Goal: Task Accomplishment & Management: Use online tool/utility

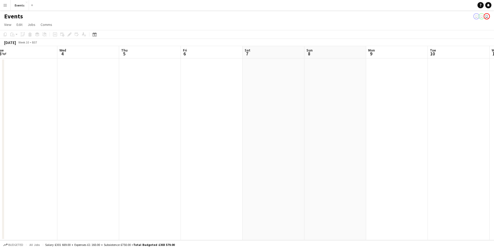
scroll to position [0, 156]
drag, startPoint x: 239, startPoint y: 139, endPoint x: 166, endPoint y: 146, distance: 74.0
click at [149, 133] on app-calendar-viewport "Mon 2 Tue 3 Wed 4 Thu 5 Fri 6 Sat 7 Sun 8 Mon 9 Tue 10 Wed 11 Thu 12 Fri 13 Sat…" at bounding box center [247, 143] width 494 height 194
click at [95, 33] on icon at bounding box center [95, 34] width 4 height 4
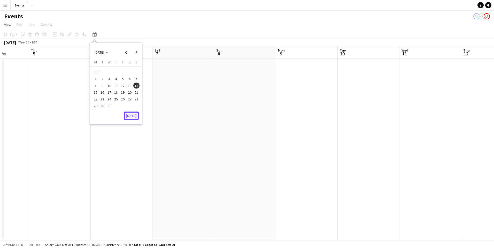
click at [130, 114] on button "[DATE]" at bounding box center [131, 115] width 15 height 8
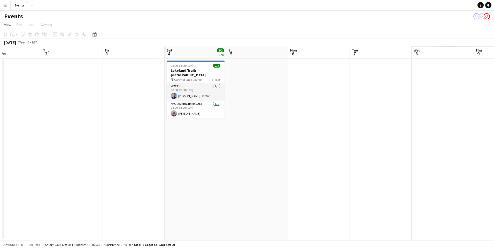
scroll to position [0, 144]
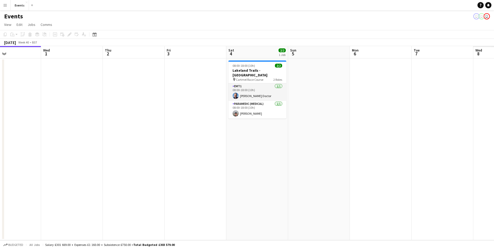
drag, startPoint x: 221, startPoint y: 127, endPoint x: 95, endPoint y: 105, distance: 127.3
click at [95, 105] on app-calendar-viewport "Sun 28 3/3 1 Job Mon 29 Tue 30 Wed 1 Thu 2 Fri 3 Sat 4 2/2 1 Job Sun 5 Mon 6 Tu…" at bounding box center [247, 143] width 494 height 194
click at [414, 194] on app-date-cell at bounding box center [443, 148] width 62 height 181
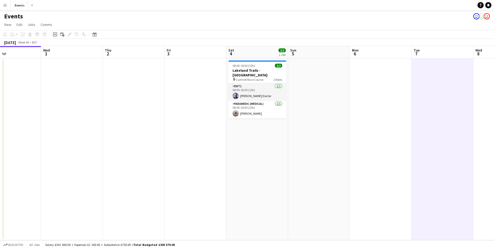
drag, startPoint x: 347, startPoint y: 209, endPoint x: 197, endPoint y: 227, distance: 151.5
click at [338, 210] on app-calendar-viewport "Sun 28 3/3 1 Job Mon 29 Tue 30 Wed 1 Thu 2 Fri 3 Sat 4 2/2 1 Job Sun 5 Mon 6 Tu…" at bounding box center [247, 143] width 494 height 194
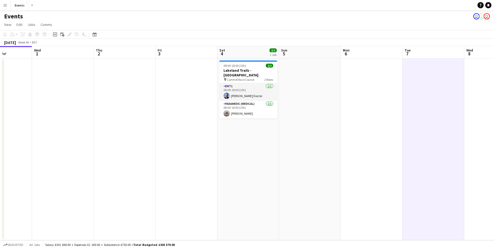
drag, startPoint x: 309, startPoint y: 173, endPoint x: 452, endPoint y: 70, distance: 176.7
click at [309, 168] on app-date-cell at bounding box center [310, 148] width 62 height 181
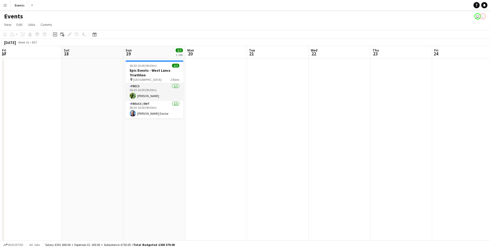
click at [0, 161] on html "Menu Boards Boards Boards All jobs Status Workforce Workforce My Workforce Recr…" at bounding box center [245, 181] width 490 height 362
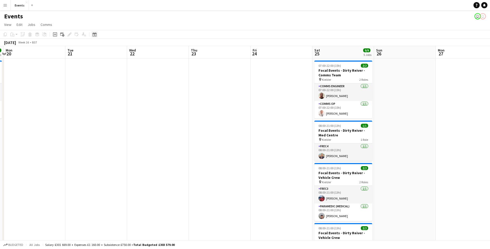
click at [94, 36] on icon "Date picker" at bounding box center [95, 34] width 4 height 4
click at [138, 51] on span "Next month" at bounding box center [136, 52] width 10 height 10
click at [137, 52] on span "Next month" at bounding box center [136, 52] width 10 height 10
click at [137, 53] on span "Next month" at bounding box center [136, 52] width 10 height 10
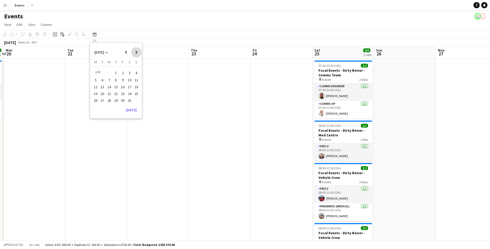
click at [137, 53] on span "Next month" at bounding box center [136, 52] width 10 height 10
click at [137, 54] on span "Next month" at bounding box center [136, 52] width 10 height 10
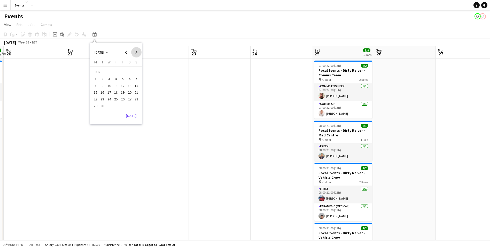
click at [137, 54] on span "Next month" at bounding box center [136, 52] width 10 height 10
click at [124, 50] on span "Previous month" at bounding box center [126, 52] width 10 height 10
click at [128, 95] on span "20" at bounding box center [130, 92] width 6 height 6
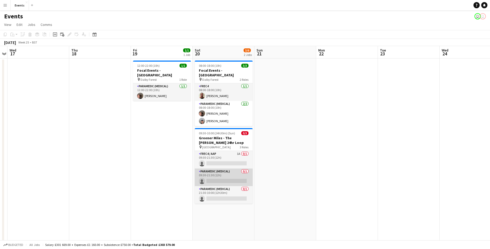
click at [214, 176] on app-card-role "Paramedic (Medical) 0/1 09:30-21:30 (12h) single-neutral-actions" at bounding box center [224, 177] width 58 height 18
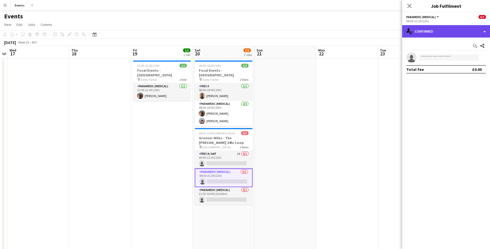
drag, startPoint x: 457, startPoint y: 33, endPoint x: 453, endPoint y: 40, distance: 8.7
click at [456, 33] on div "single-neutral-actions-check-2 Confirmed" at bounding box center [447, 31] width 88 height 12
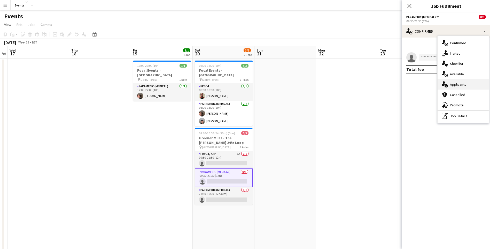
click at [459, 82] on span "Applicants" at bounding box center [458, 84] width 16 height 5
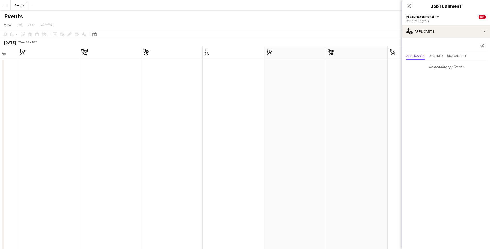
drag, startPoint x: 328, startPoint y: 172, endPoint x: 179, endPoint y: 168, distance: 149.0
click at [1, 153] on app-calendar-viewport "Sat 20 3/6 2 Jobs Sun 21 Mon 22 Tue 23 Wed 24 Thu 25 Fri 26 Sat 27 Sun 28 Mon 2…" at bounding box center [245, 199] width 490 height 307
drag, startPoint x: 252, startPoint y: 191, endPoint x: -1, endPoint y: 171, distance: 253.4
click at [0, 171] on html "Menu Boards Boards Boards All jobs Status Workforce Workforce My Workforce Recr…" at bounding box center [245, 181] width 490 height 362
drag, startPoint x: 174, startPoint y: 151, endPoint x: 73, endPoint y: 137, distance: 101.8
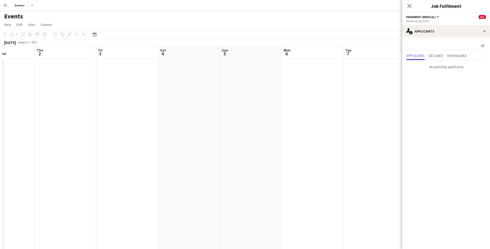
click at [6, 138] on app-calendar-viewport "Mon 29 Tue 30 Wed 1 Thu 2 Fri 3 Sat 4 Sun 5 Mon 6 Tue 7 Wed 8 Thu 9 Fri 10 Sat …" at bounding box center [245, 199] width 490 height 307
drag, startPoint x: 291, startPoint y: 157, endPoint x: 136, endPoint y: 159, distance: 154.9
click at [148, 165] on app-calendar-viewport "Tue 30 Wed 1 Thu 2 Fri 3 Sat 4 Sun 5 Mon 6 Tue 7 Wed 8 Thu 9 Fri 10 2/2 1 Job S…" at bounding box center [245, 199] width 490 height 307
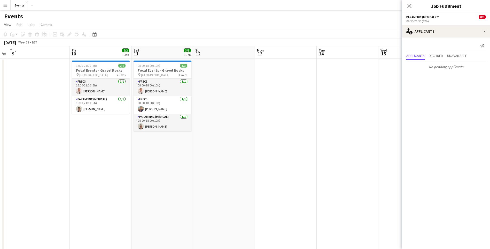
drag, startPoint x: 311, startPoint y: 138, endPoint x: 58, endPoint y: 133, distance: 253.1
click at [58, 133] on app-calendar-viewport "Mon 6 Tue 7 Wed 8 Thu 9 Fri 10 2/2 1 Job Sat 11 3/3 1 Job Sun 12 Mon 13 Tue 14 …" at bounding box center [245, 199] width 490 height 307
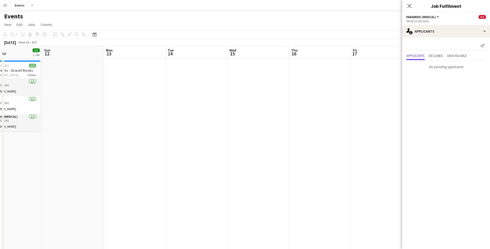
drag, startPoint x: 257, startPoint y: 148, endPoint x: 343, endPoint y: 154, distance: 86.3
click at [128, 150] on app-calendar-viewport "Wed 8 Thu 9 Fri 10 2/2 1 Job Sat 11 3/3 1 Job Sun 12 Mon 13 Tue 14 Wed 15 Thu 1…" at bounding box center [245, 199] width 490 height 307
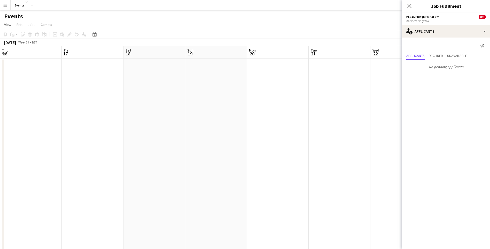
drag, startPoint x: 236, startPoint y: 171, endPoint x: 111, endPoint y: 122, distance: 134.3
click at [60, 143] on app-calendar-viewport "Mon 13 Tue 14 Wed 15 Thu 16 Fri 17 Sat 18 Sun 19 Mon 20 Tue 21 Wed 22 Thu 23 Fr…" at bounding box center [245, 199] width 490 height 307
drag, startPoint x: 314, startPoint y: 115, endPoint x: 207, endPoint y: 150, distance: 111.8
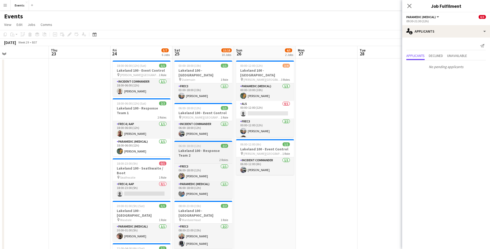
drag, startPoint x: 268, startPoint y: 146, endPoint x: 227, endPoint y: 156, distance: 41.4
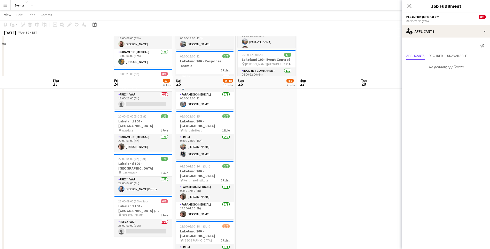
scroll to position [129, 0]
